Goal: Information Seeking & Learning: Find contact information

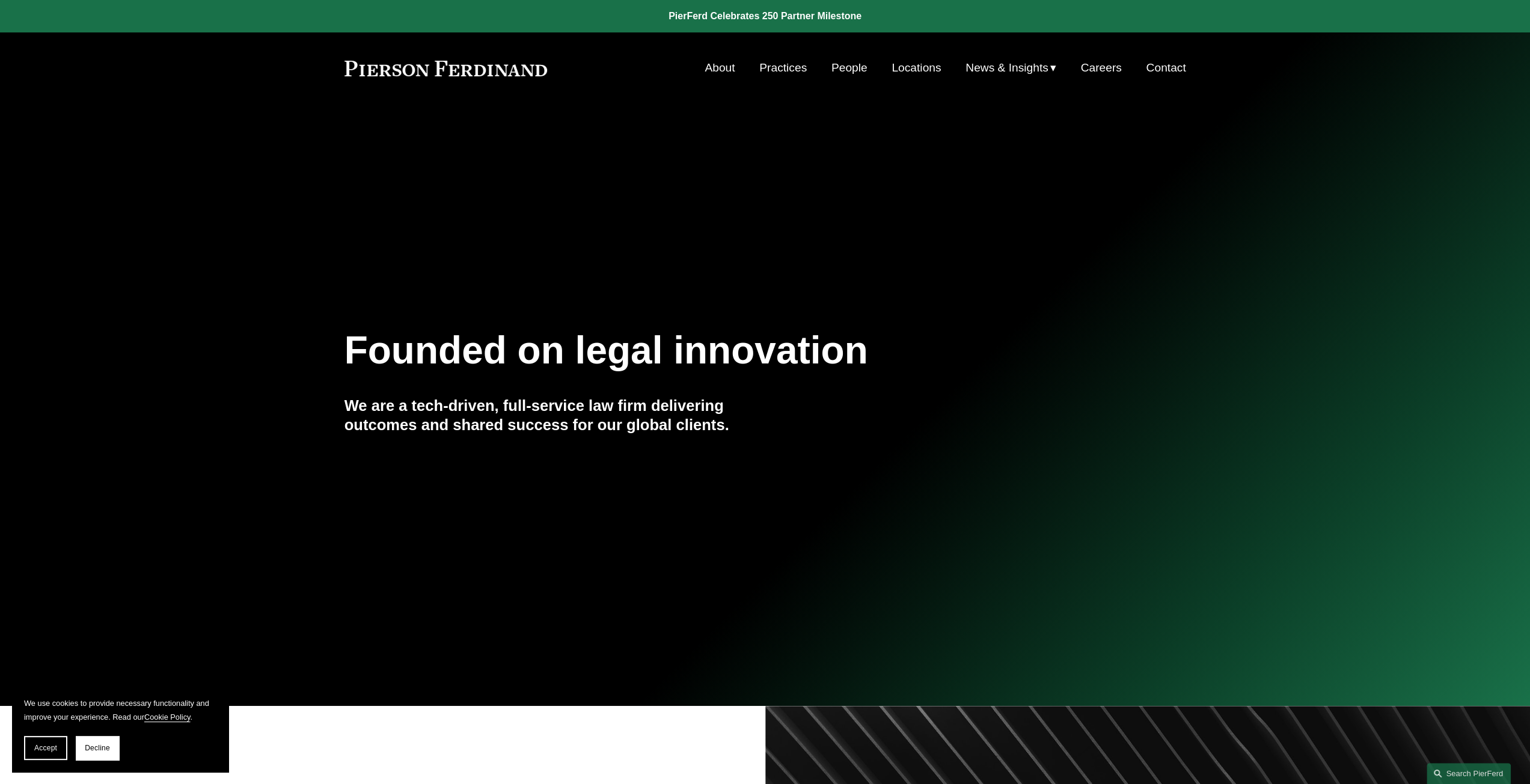
click at [923, 69] on link "Locations" at bounding box center [916, 68] width 49 height 23
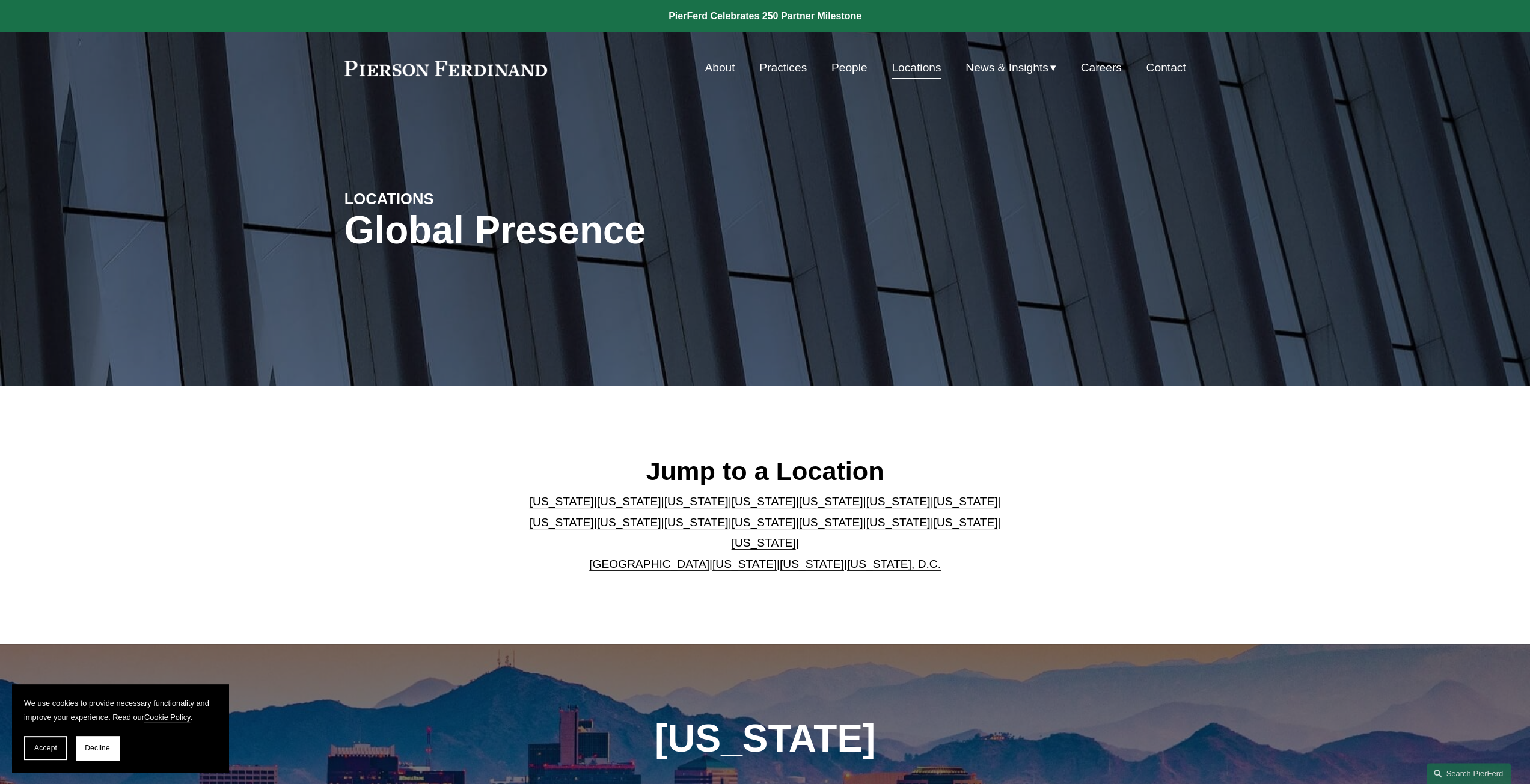
click at [798, 507] on link "[US_STATE]" at bounding box center [830, 501] width 65 height 13
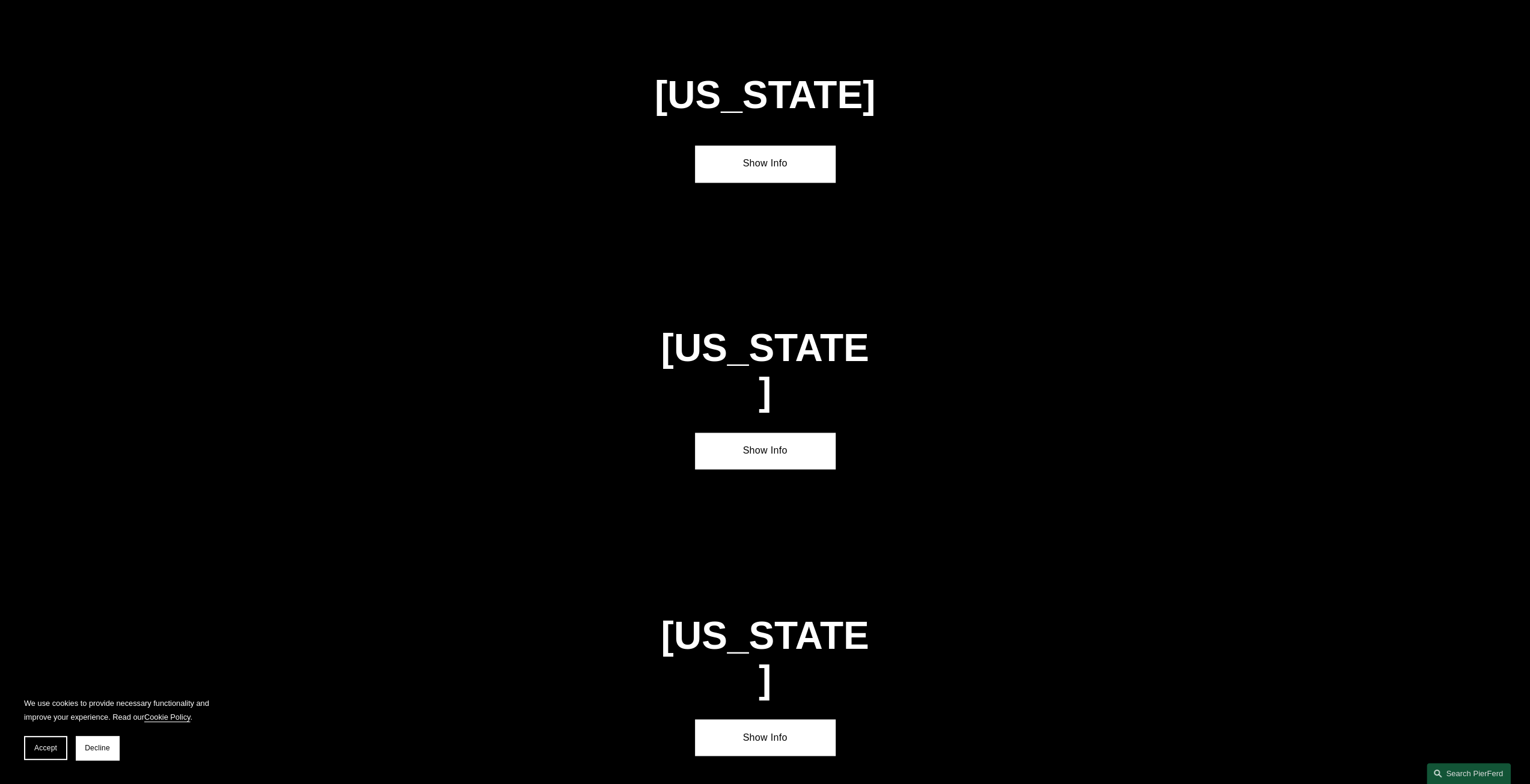
scroll to position [1657, 0]
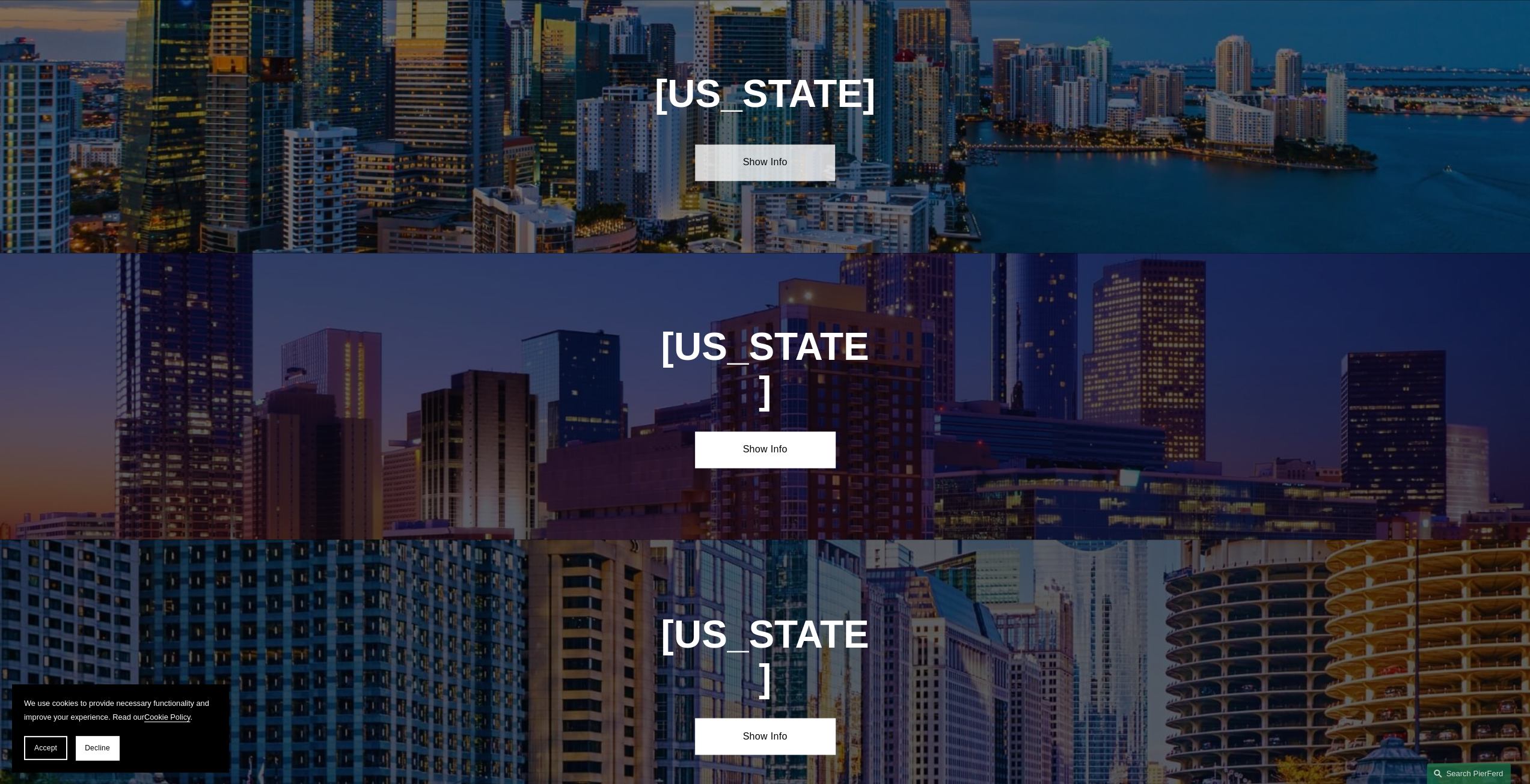
click at [763, 156] on link "Show Info" at bounding box center [765, 162] width 140 height 36
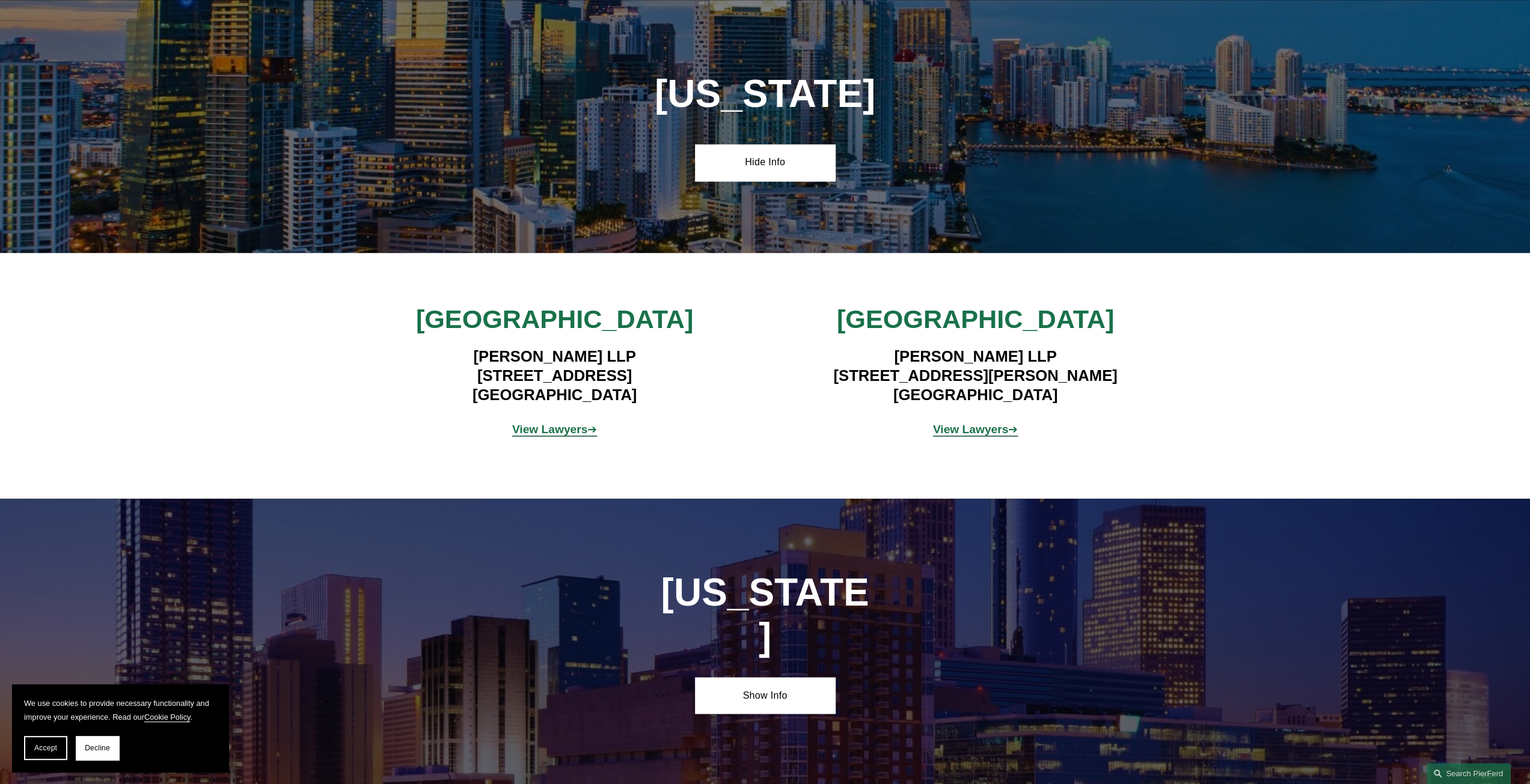
click at [555, 435] on strong "View Lawyers" at bounding box center [550, 429] width 76 height 13
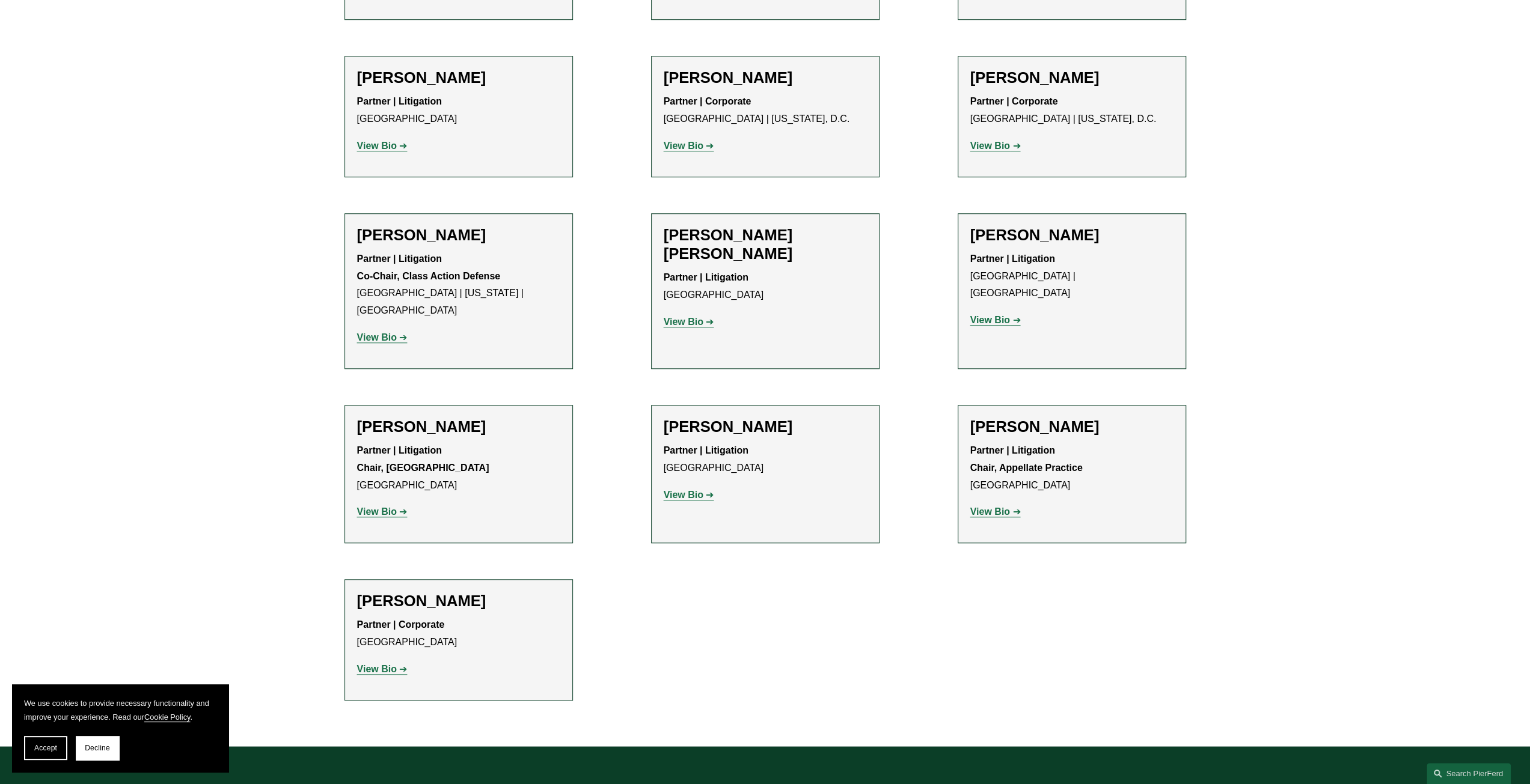
scroll to position [902, 0]
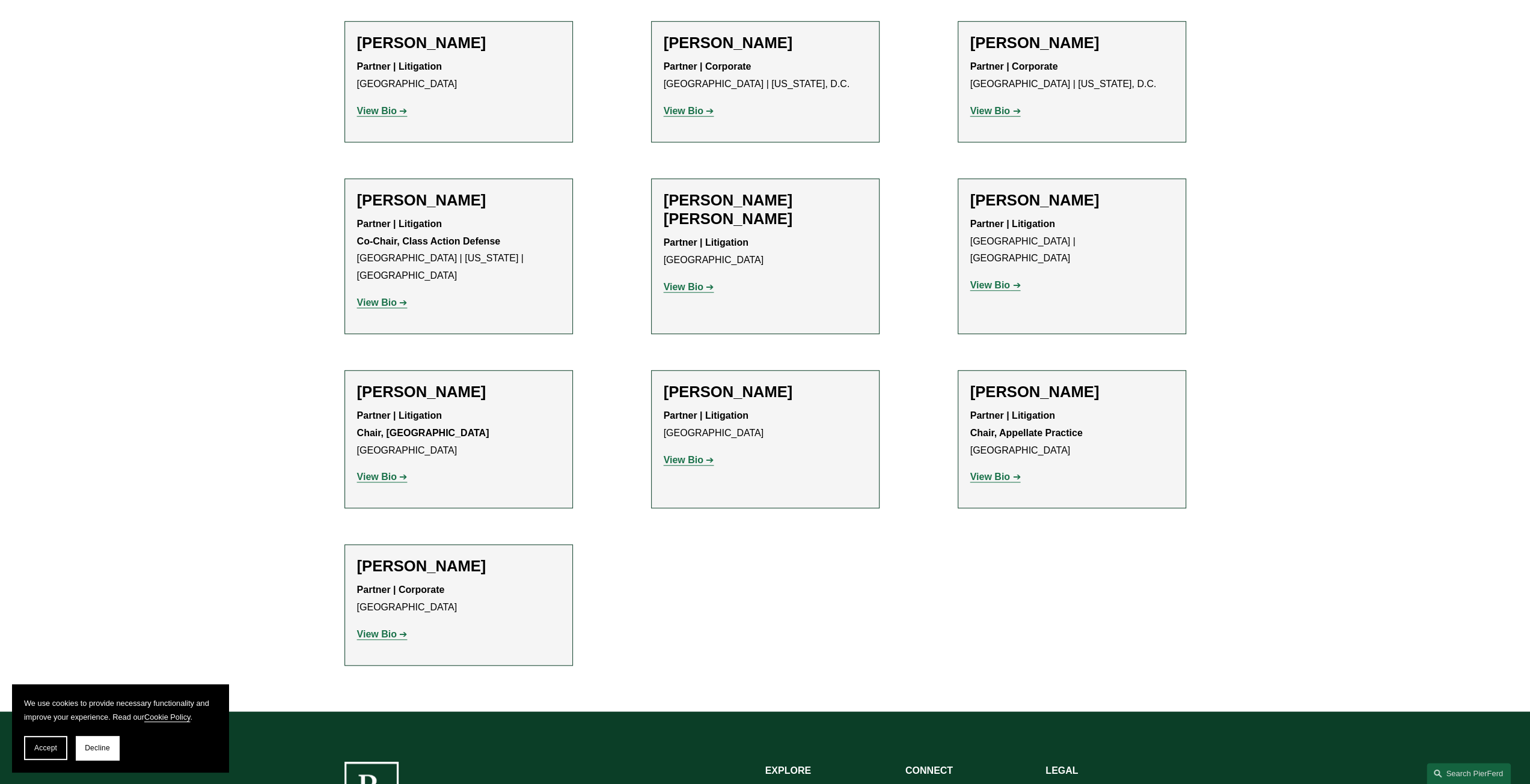
click at [706, 455] on link "View Bio" at bounding box center [688, 460] width 50 height 10
click at [993, 472] on strong "View Bio" at bounding box center [989, 477] width 39 height 10
click at [387, 472] on strong "View Bio" at bounding box center [377, 477] width 39 height 10
click at [996, 280] on strong "View Bio" at bounding box center [989, 285] width 39 height 10
click at [50, 750] on span "Accept" at bounding box center [45, 748] width 23 height 9
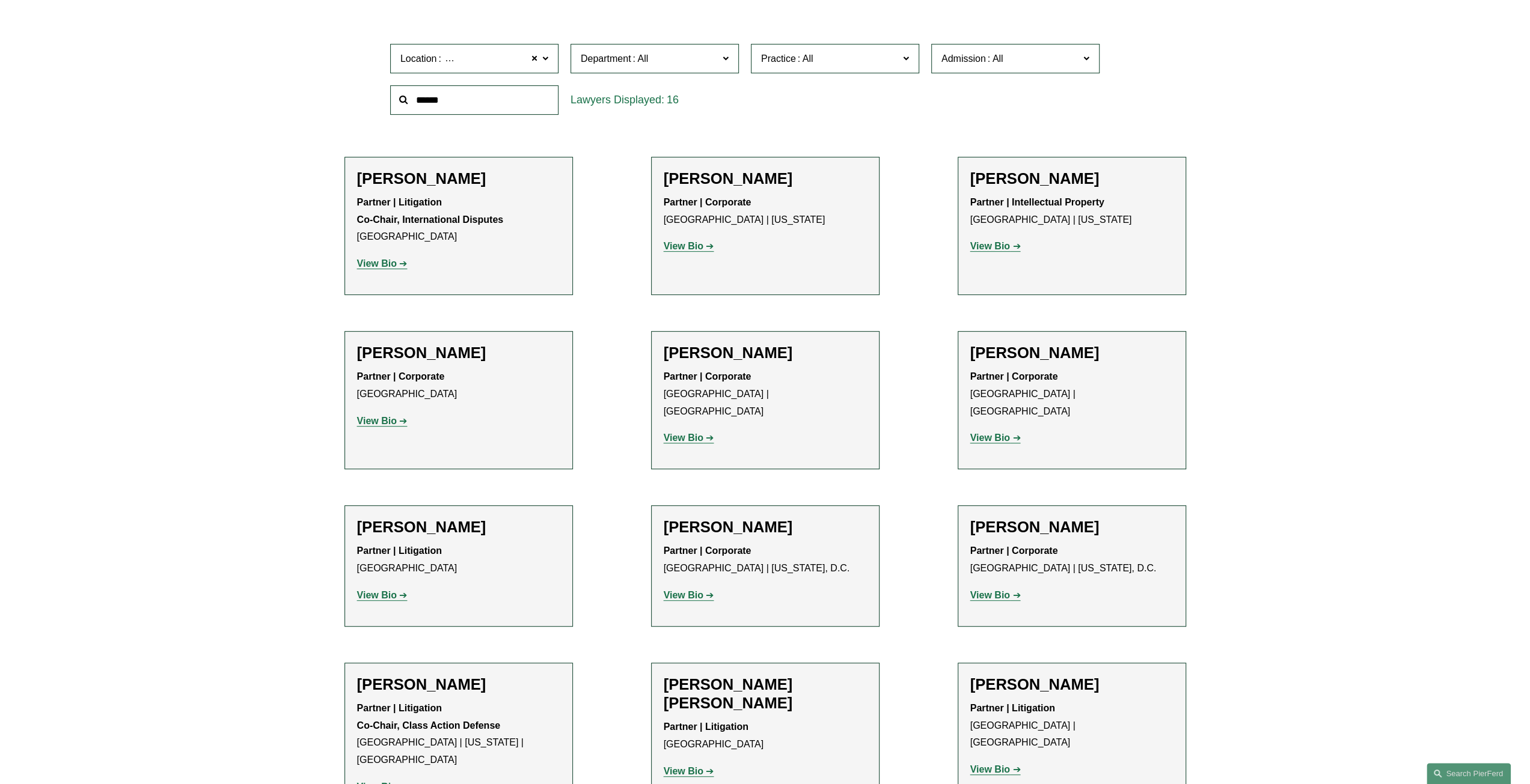
scroll to position [360, 0]
